Goal: Transaction & Acquisition: Purchase product/service

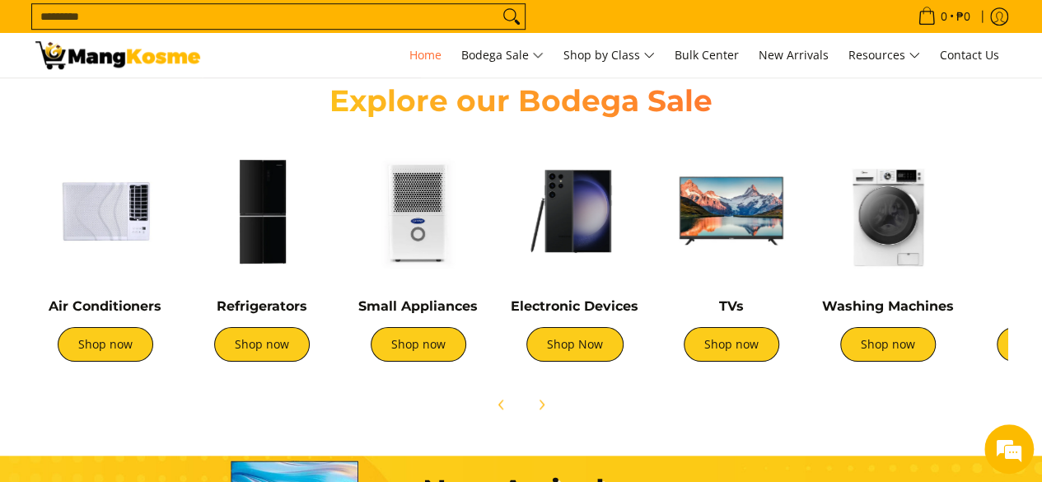
scroll to position [659, 0]
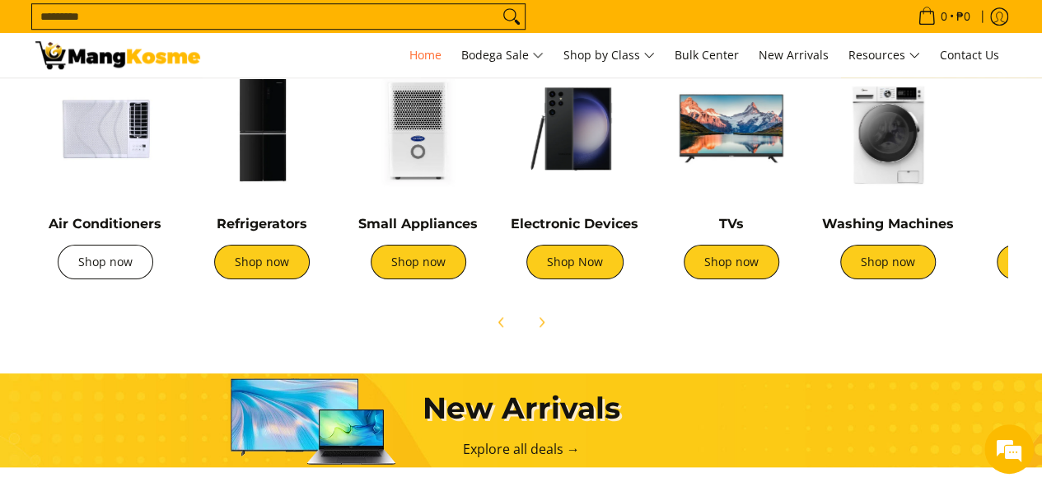
click at [110, 264] on link "Shop now" at bounding box center [106, 262] width 96 height 35
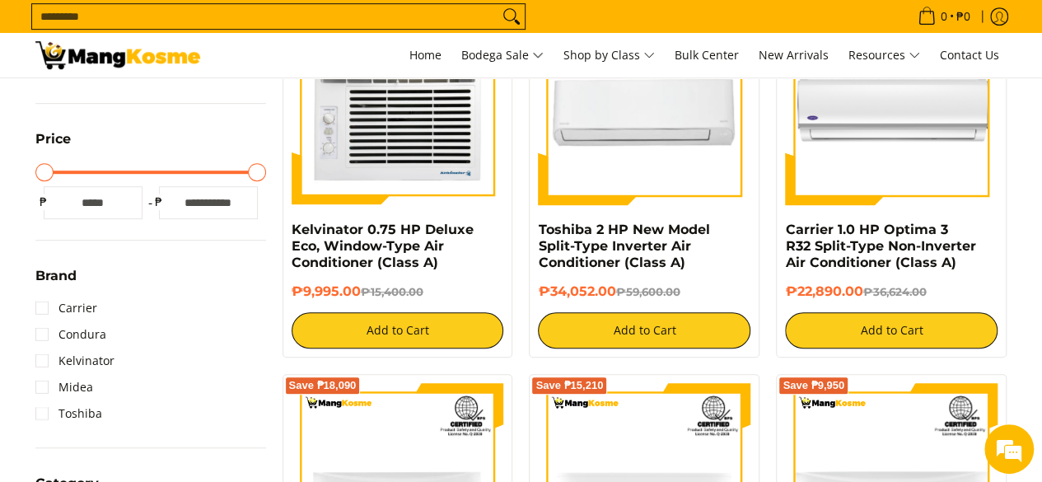
scroll to position [494, 0]
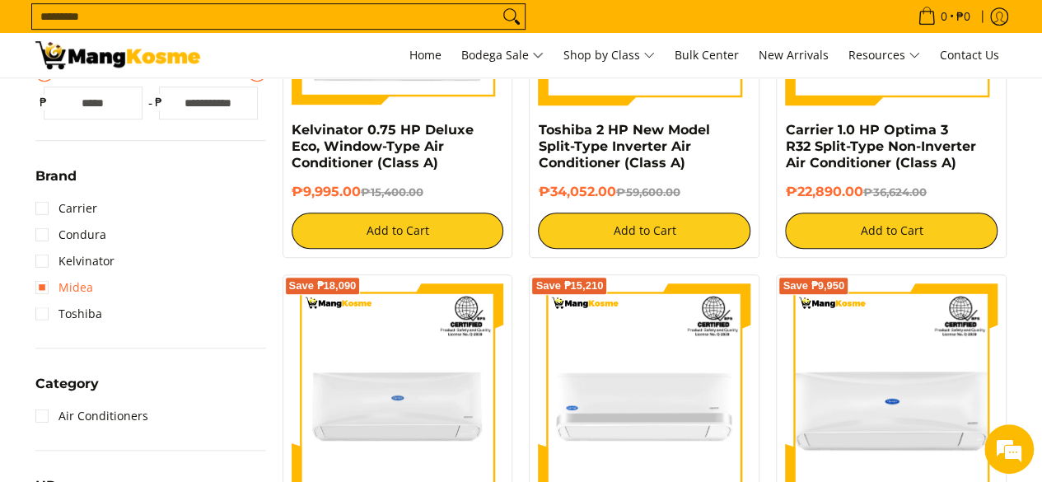
click at [38, 288] on link "Midea" at bounding box center [64, 287] width 58 height 26
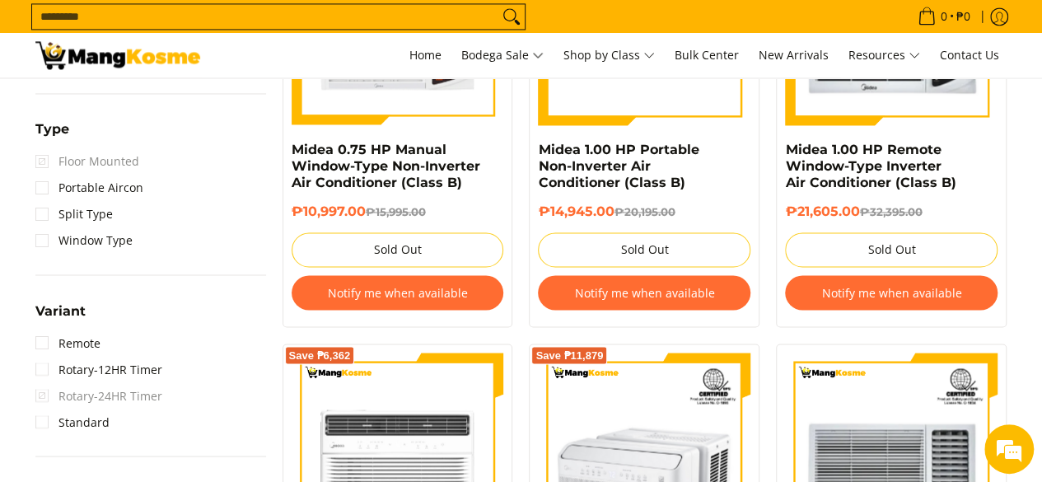
scroll to position [1302, 0]
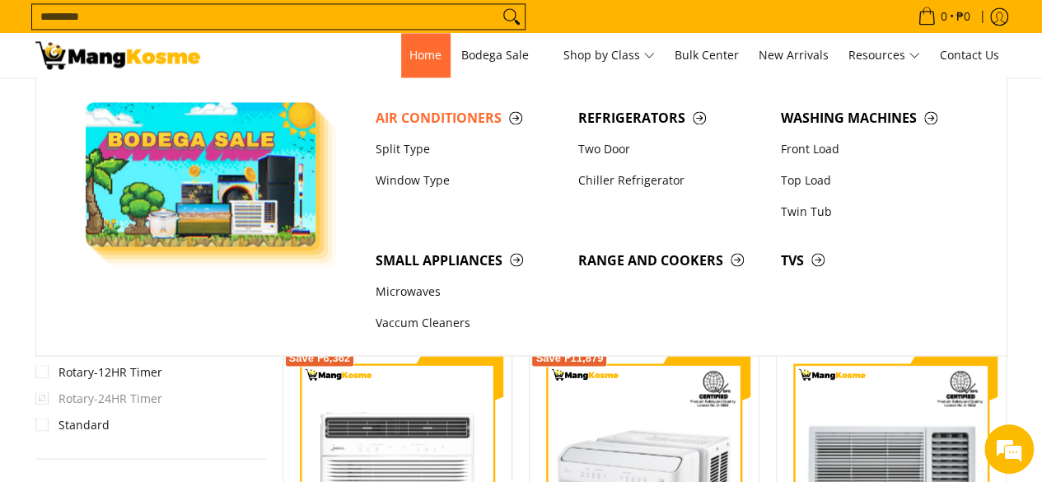
click at [423, 50] on span "Home" at bounding box center [425, 55] width 32 height 16
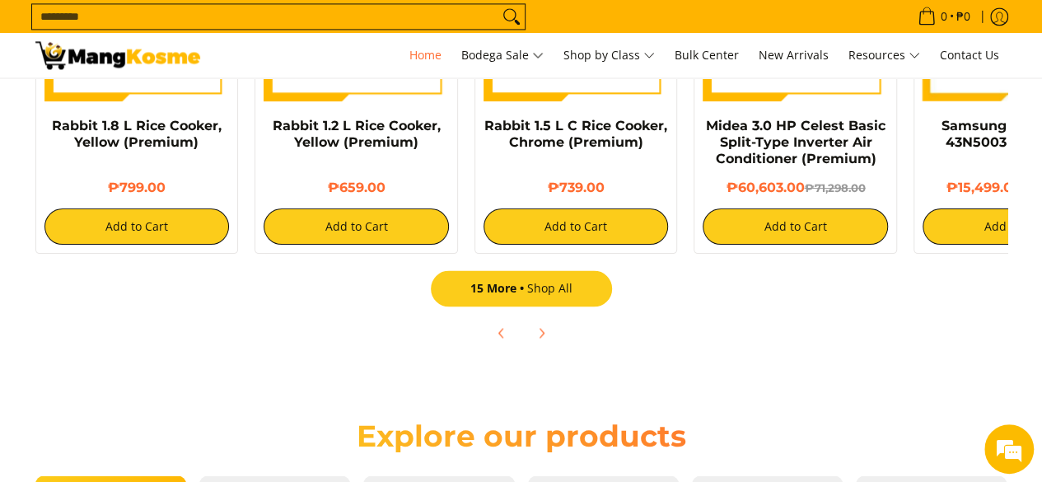
click at [562, 284] on link "15 More Shop All" at bounding box center [521, 288] width 181 height 36
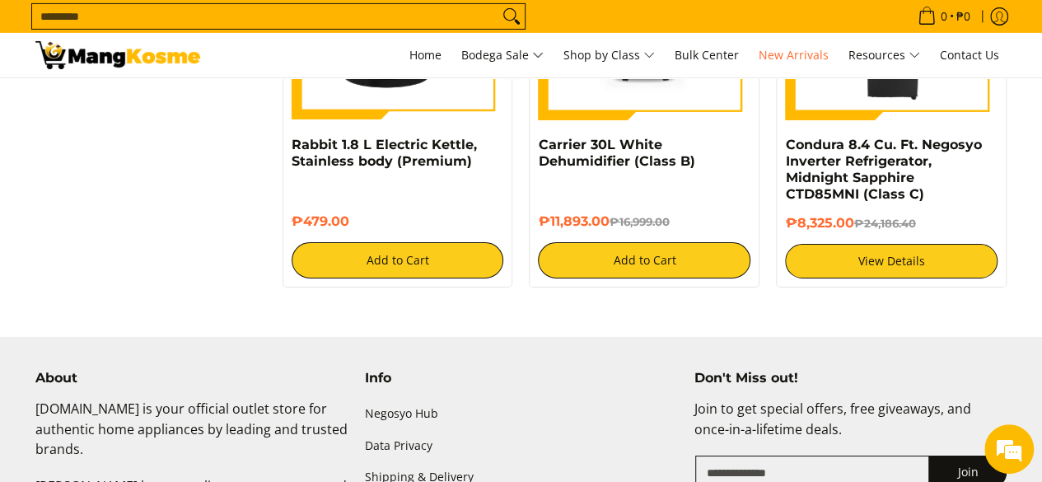
scroll to position [2966, 0]
